Goal: Find specific page/section: Find specific page/section

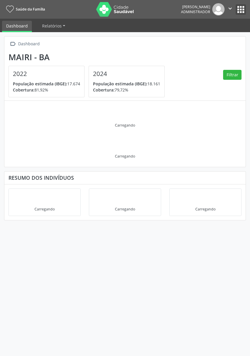
click at [245, 12] on button "apps" at bounding box center [241, 9] width 10 height 10
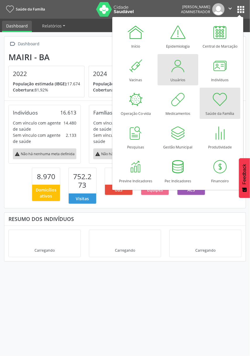
click at [184, 71] on div at bounding box center [178, 66] width 18 height 18
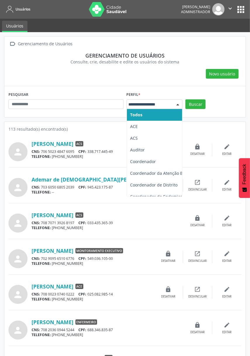
click at [157, 130] on span "ACE" at bounding box center [162, 127] width 70 height 12
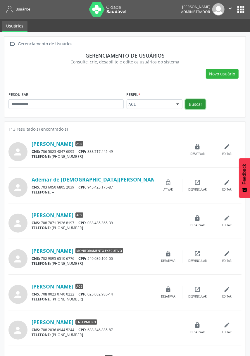
click at [194, 104] on button "Buscar" at bounding box center [196, 104] width 20 height 10
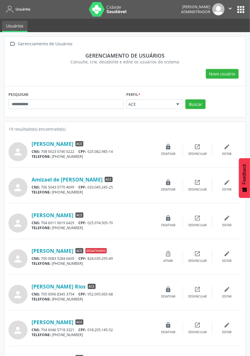
click at [77, 179] on link "Amizael de [PERSON_NAME]" at bounding box center [67, 179] width 71 height 6
